Goal: Transaction & Acquisition: Book appointment/travel/reservation

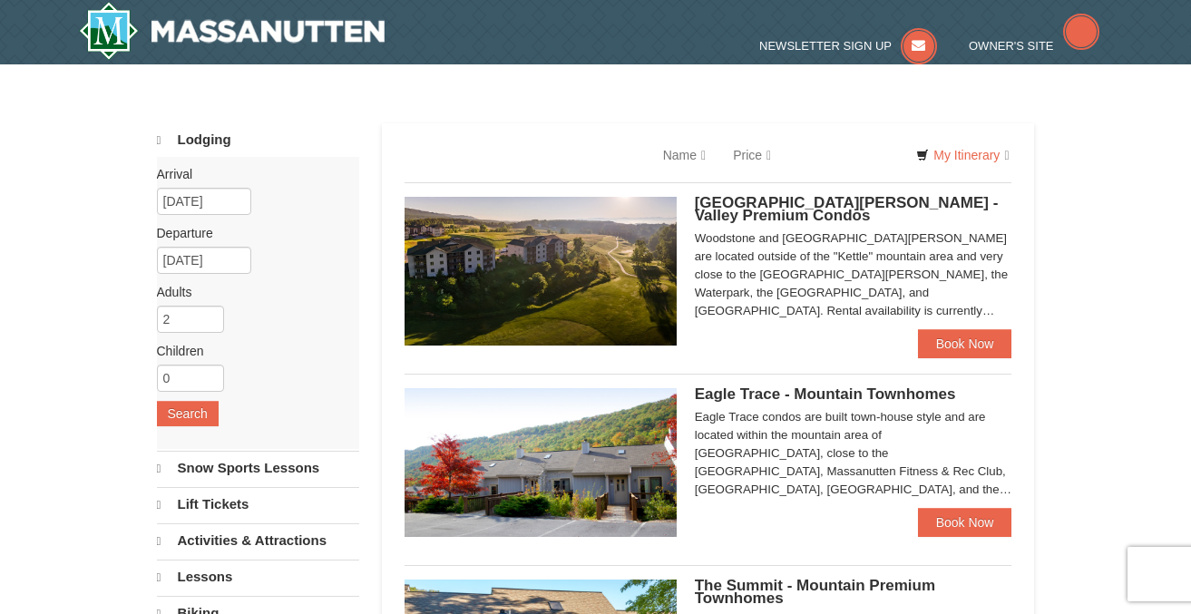
select select "9"
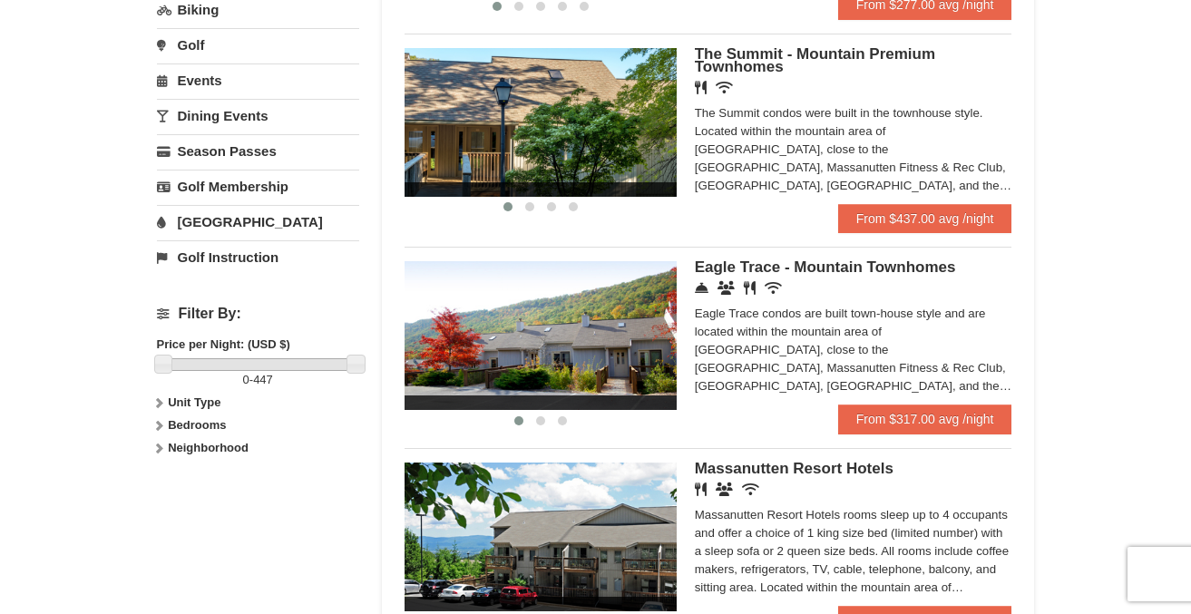
scroll to position [555, 0]
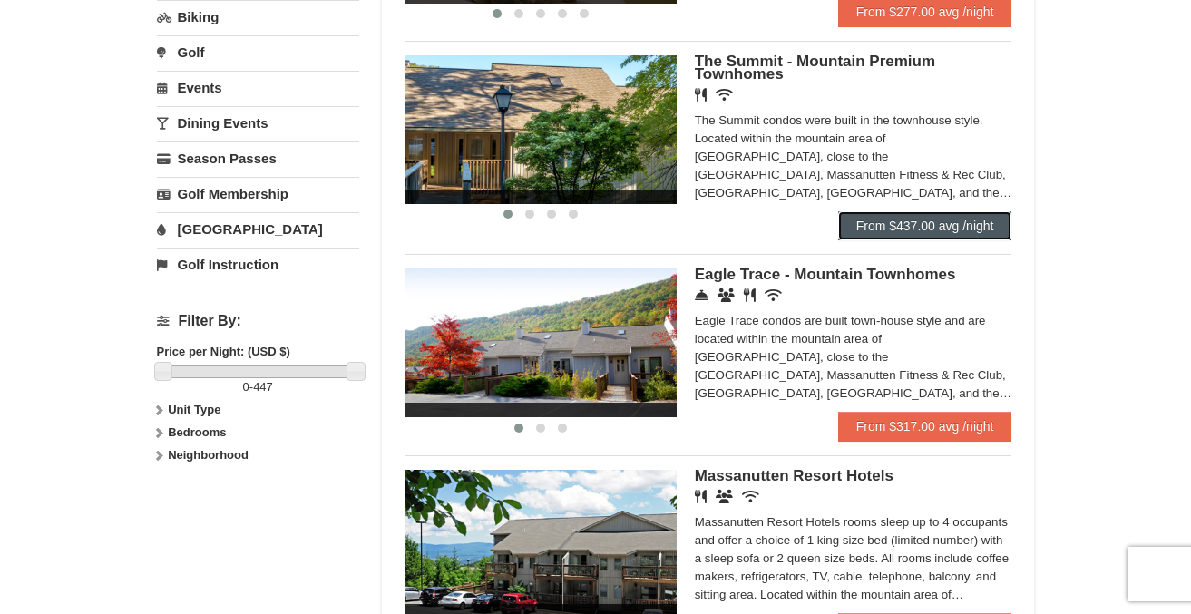
click at [933, 233] on link "From $437.00 avg /night" at bounding box center [925, 225] width 174 height 29
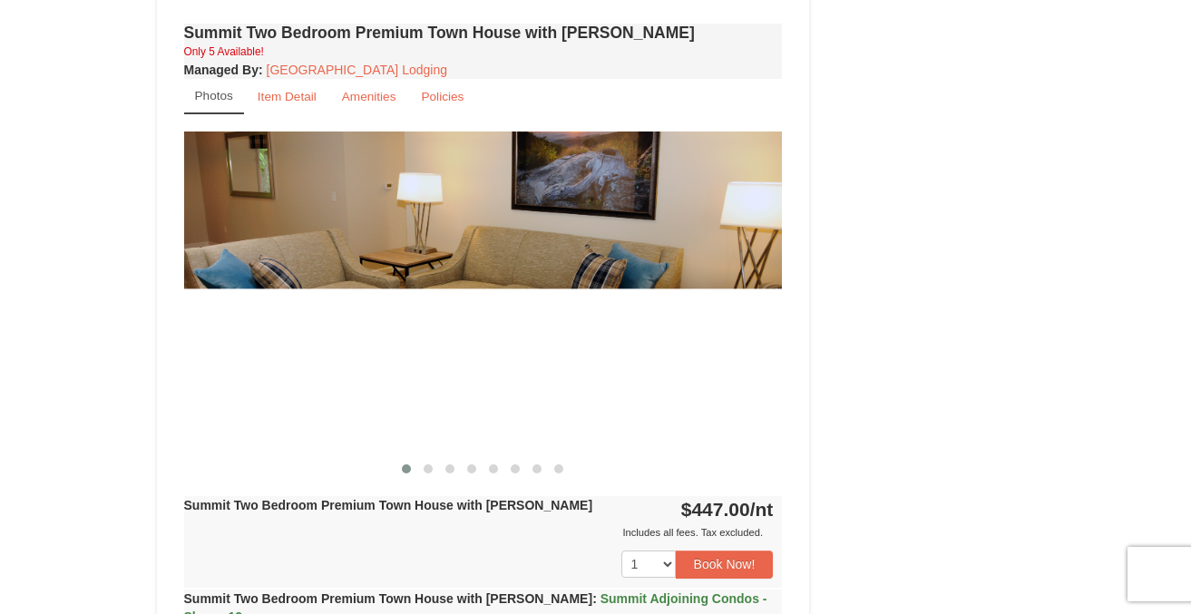
scroll to position [1395, 0]
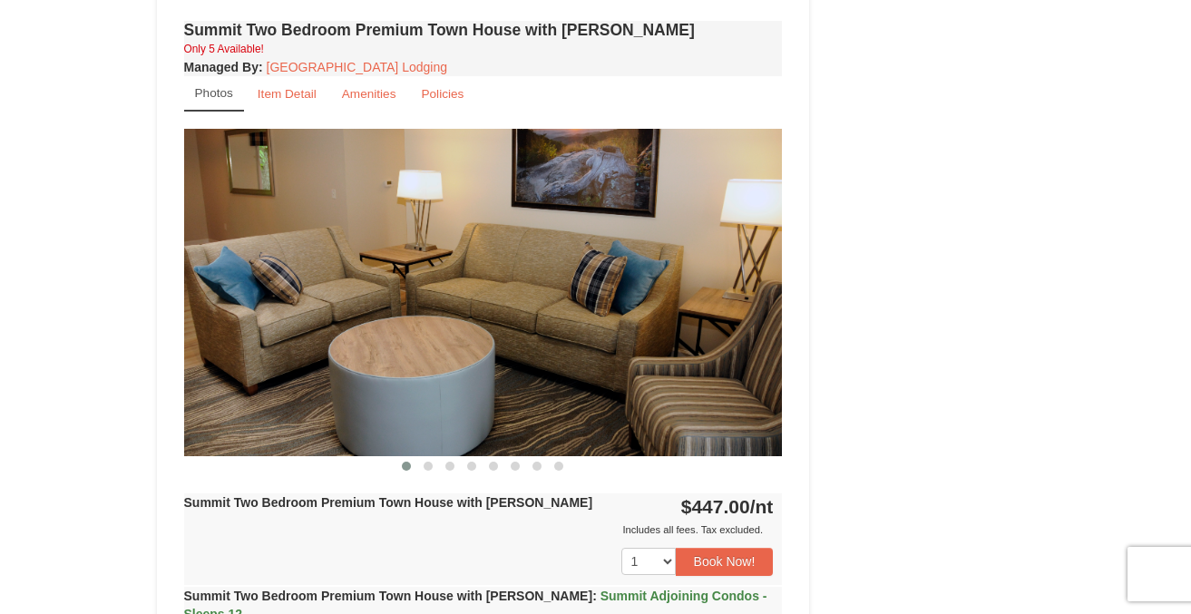
click at [390, 190] on img at bounding box center [483, 292] width 599 height 327
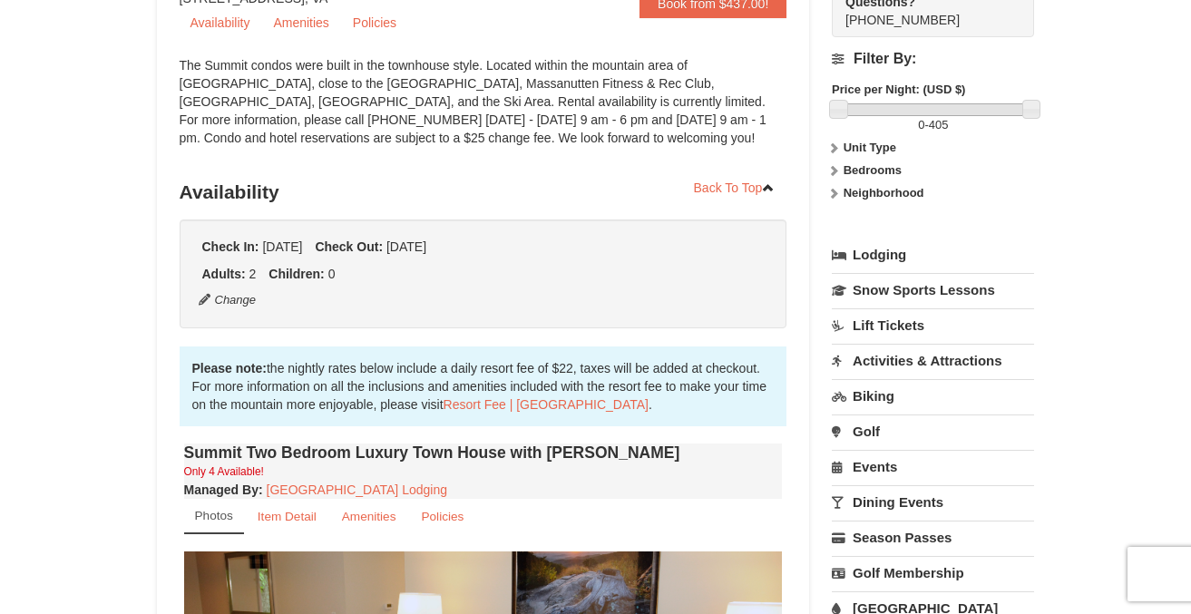
scroll to position [0, 0]
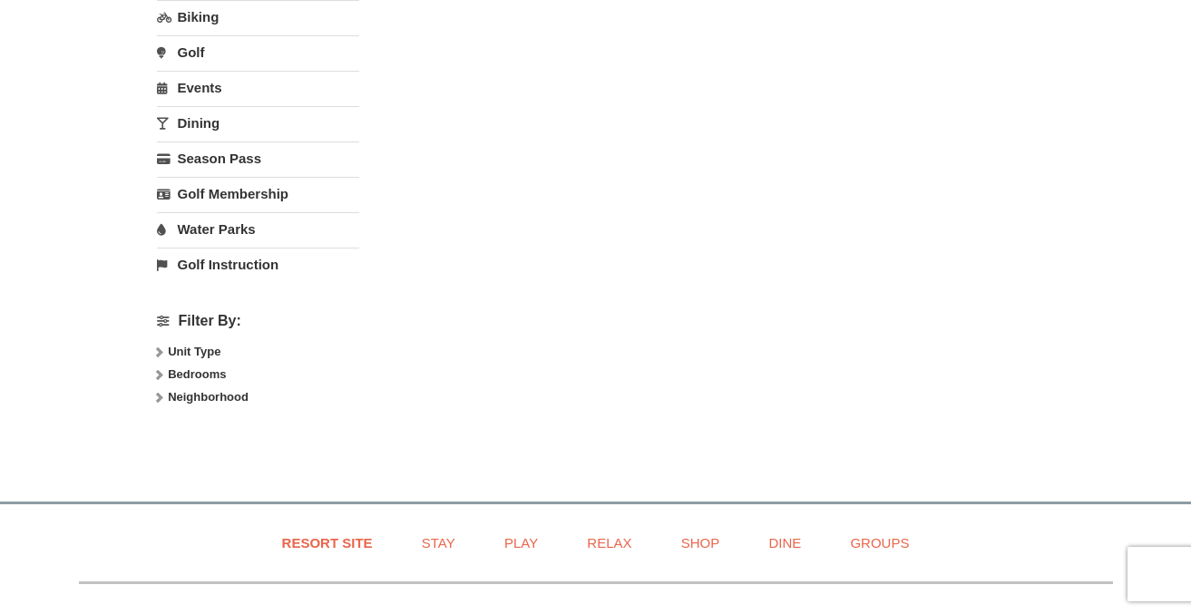
select select "9"
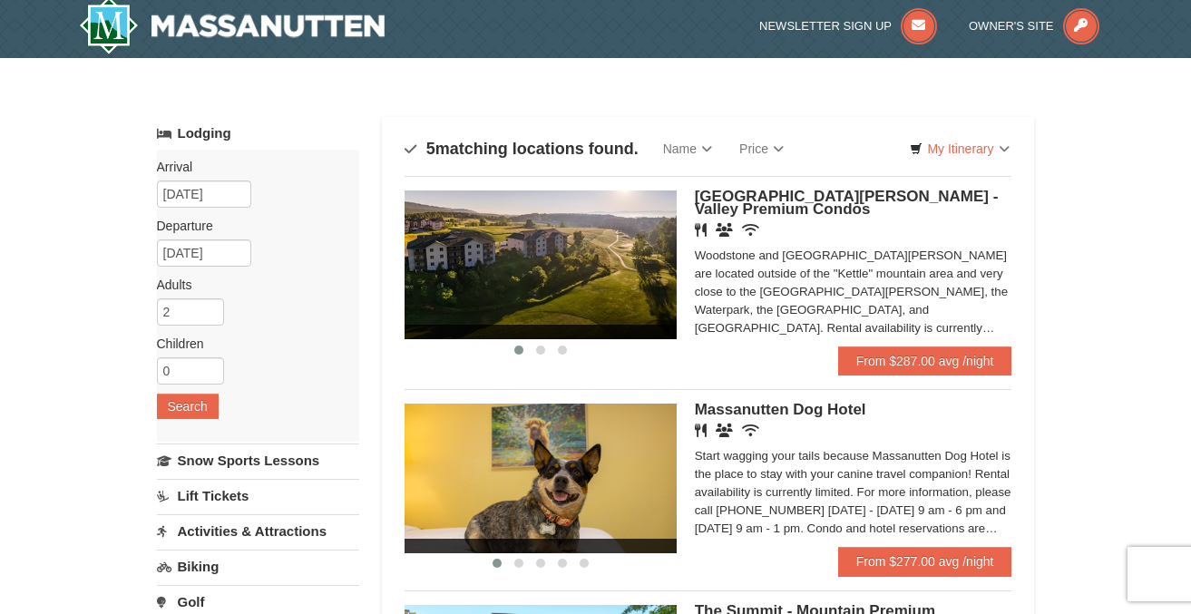
scroll to position [7, 0]
